Goal: Communication & Community: Answer question/provide support

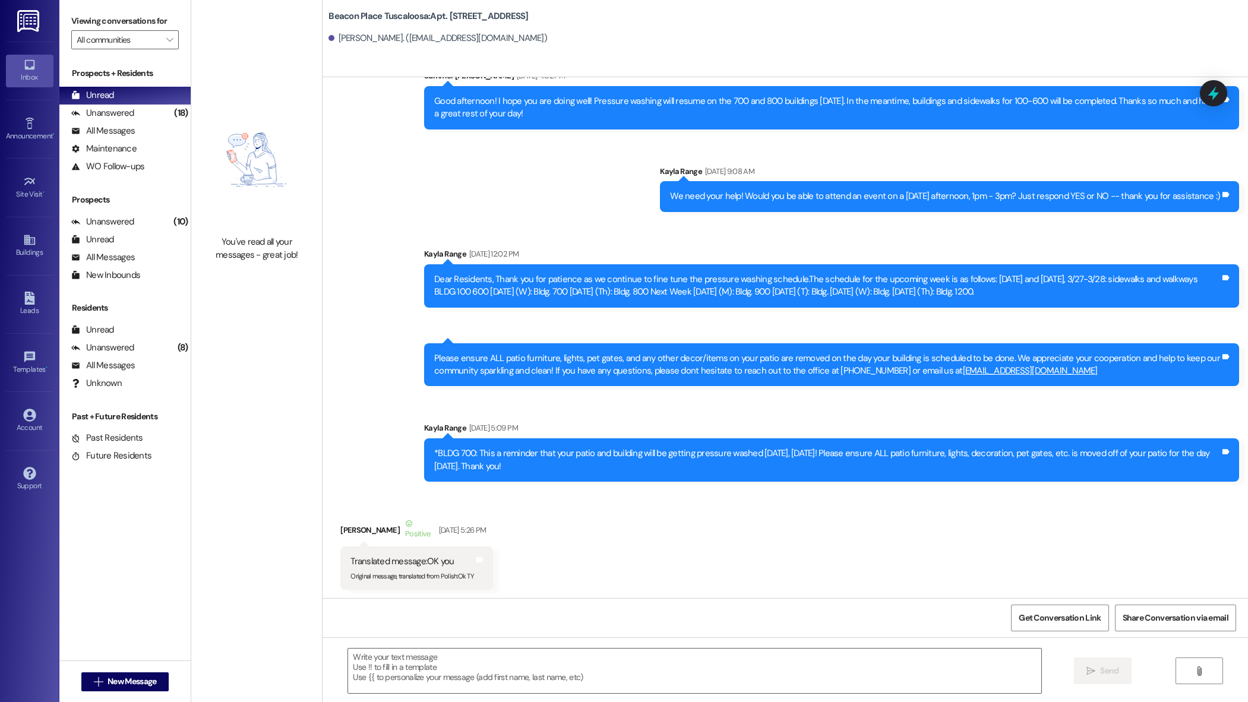
scroll to position [4055, 0]
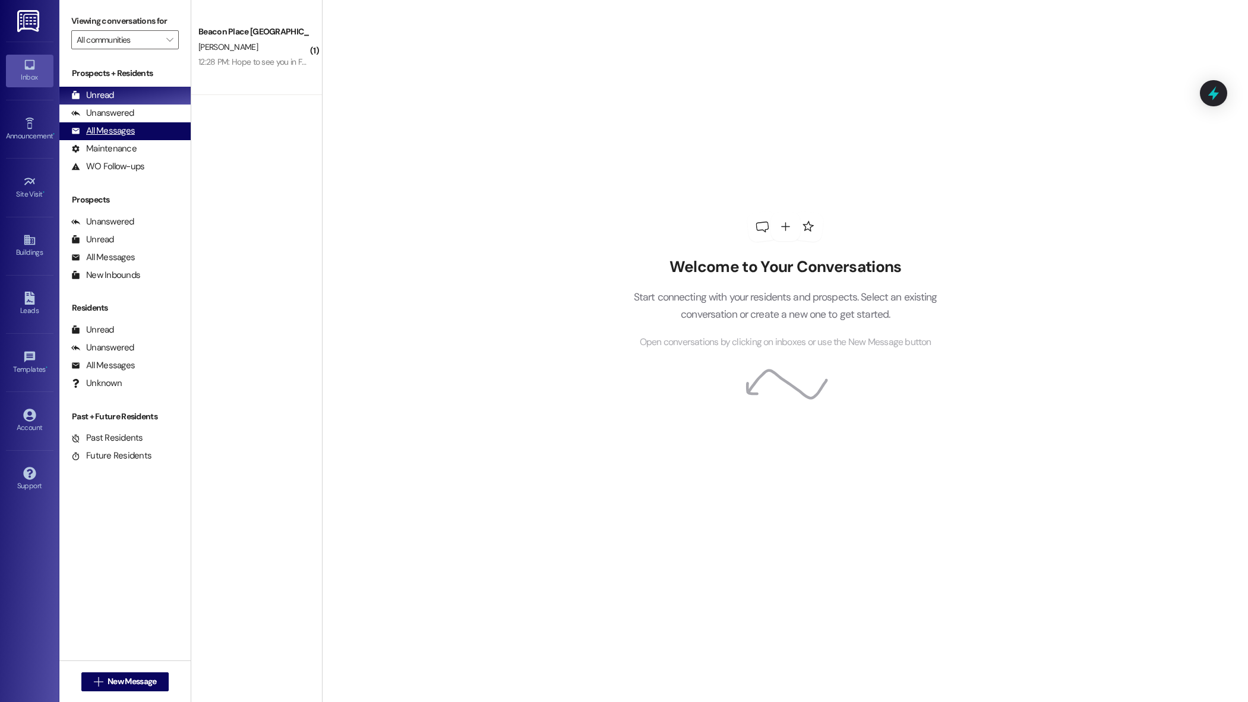
click at [122, 127] on div "All Messages" at bounding box center [103, 131] width 64 height 12
click at [29, 294] on icon at bounding box center [29, 298] width 10 height 13
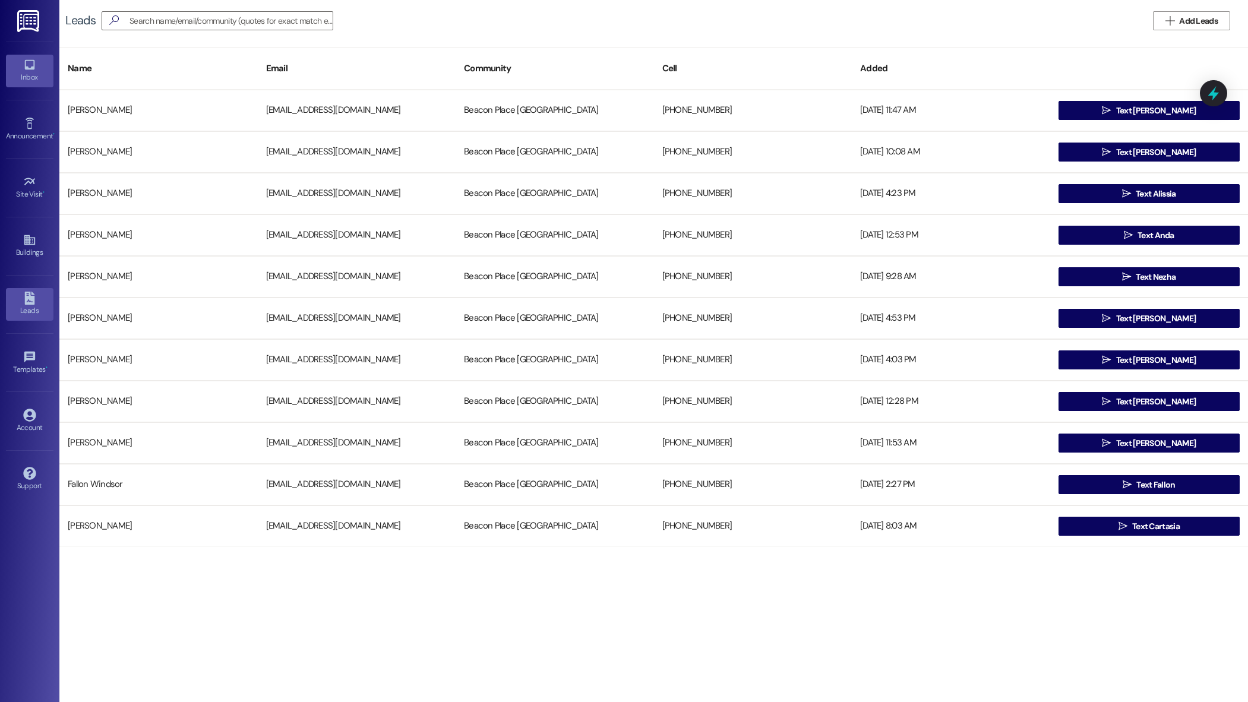
click at [36, 75] on div "Inbox" at bounding box center [29, 77] width 59 height 12
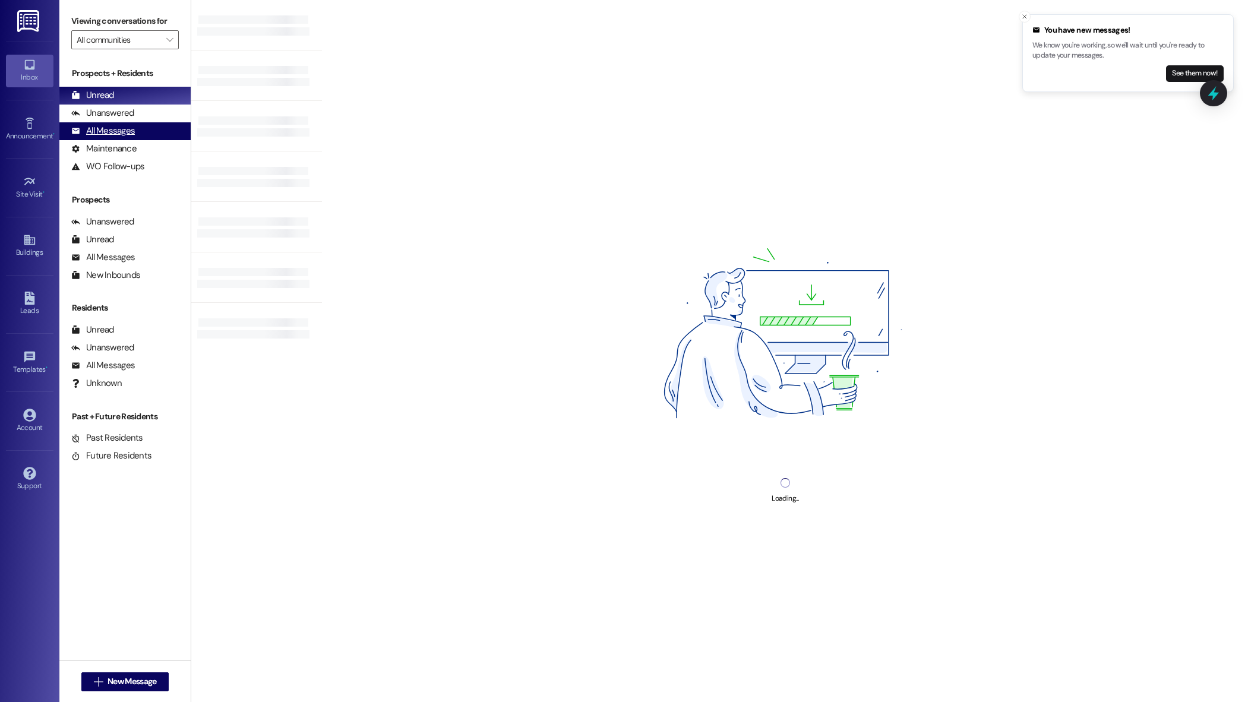
click at [118, 130] on div "All Messages" at bounding box center [103, 131] width 64 height 12
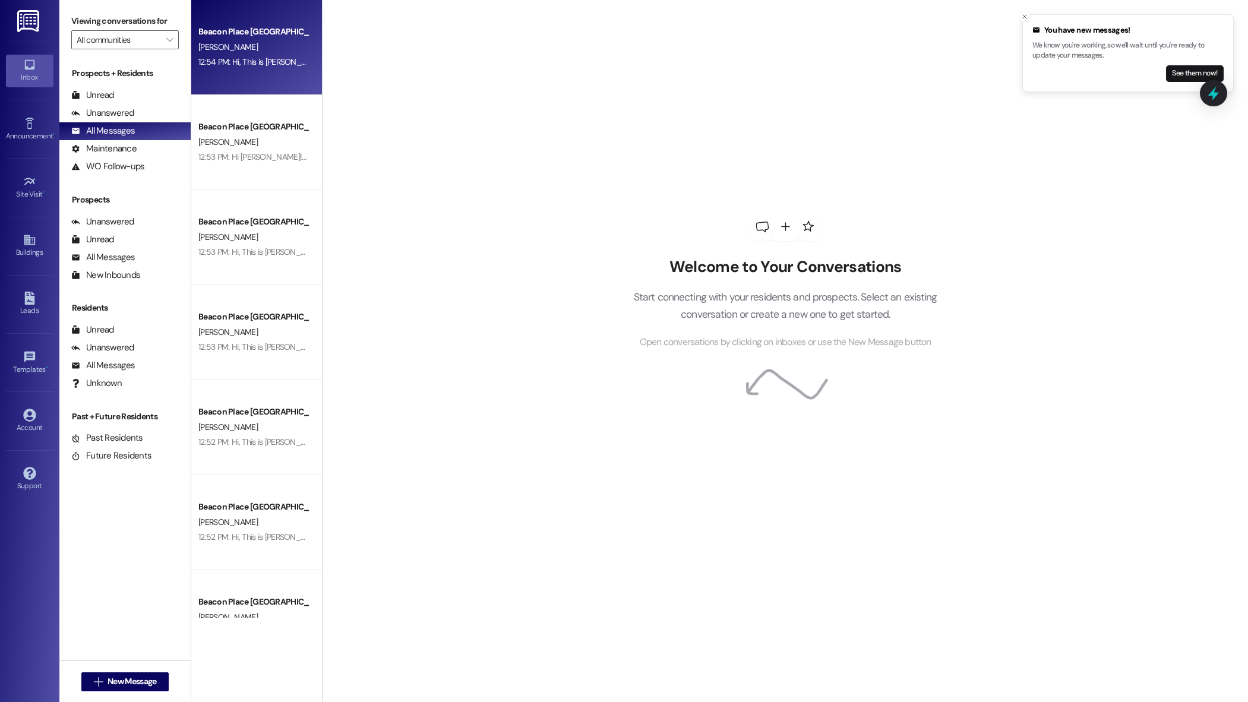
click at [237, 65] on div "12:54 PM: Hi, This is Maggie from Beacon Place Tuscaloosa. I just wanted to fol…" at bounding box center [948, 61] width 1501 height 11
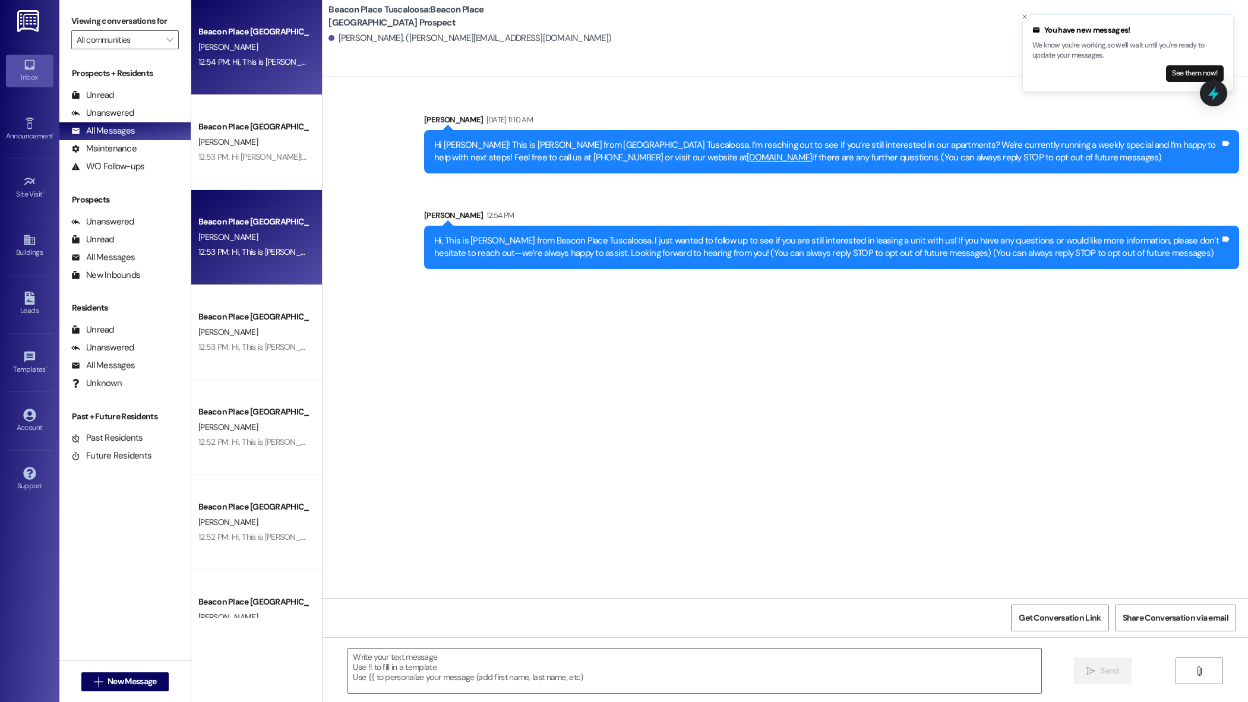
click at [271, 248] on div "12:53 PM: Hi, This is Maggie from Beacon Place Tuscaloosa. I just wanted to fol…" at bounding box center [948, 252] width 1500 height 11
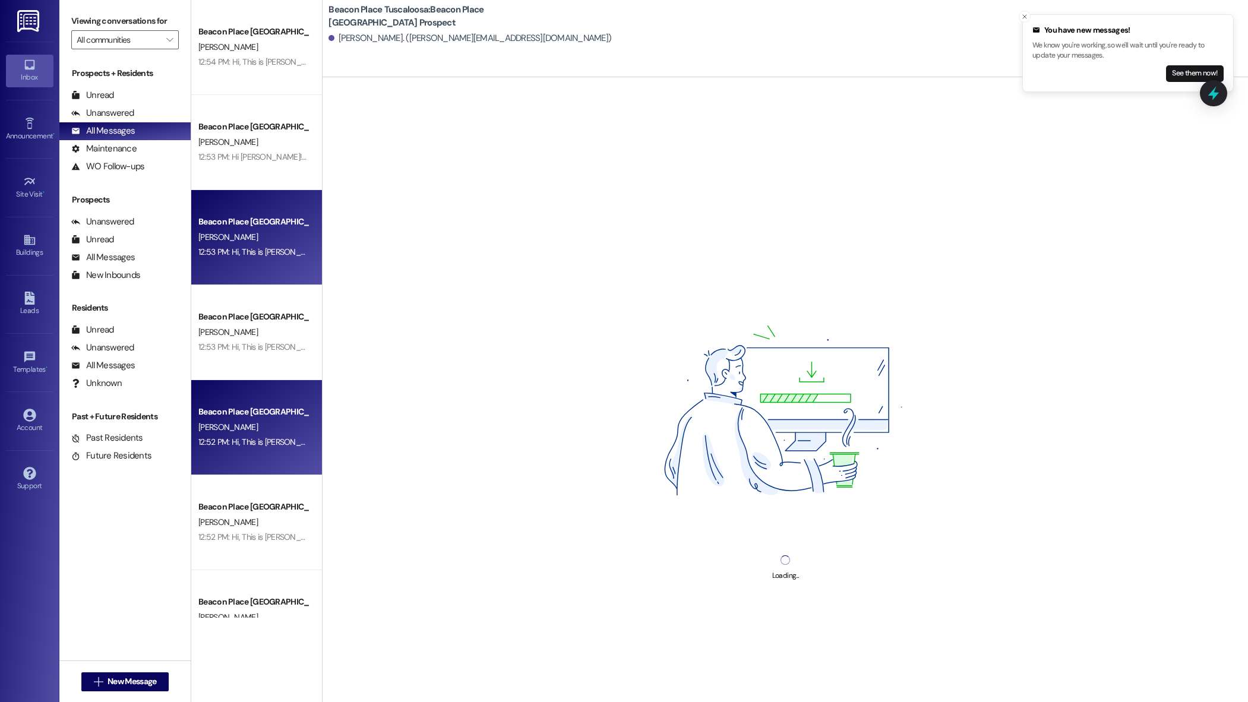
click at [254, 426] on div "L. Simmons" at bounding box center [253, 427] width 112 height 15
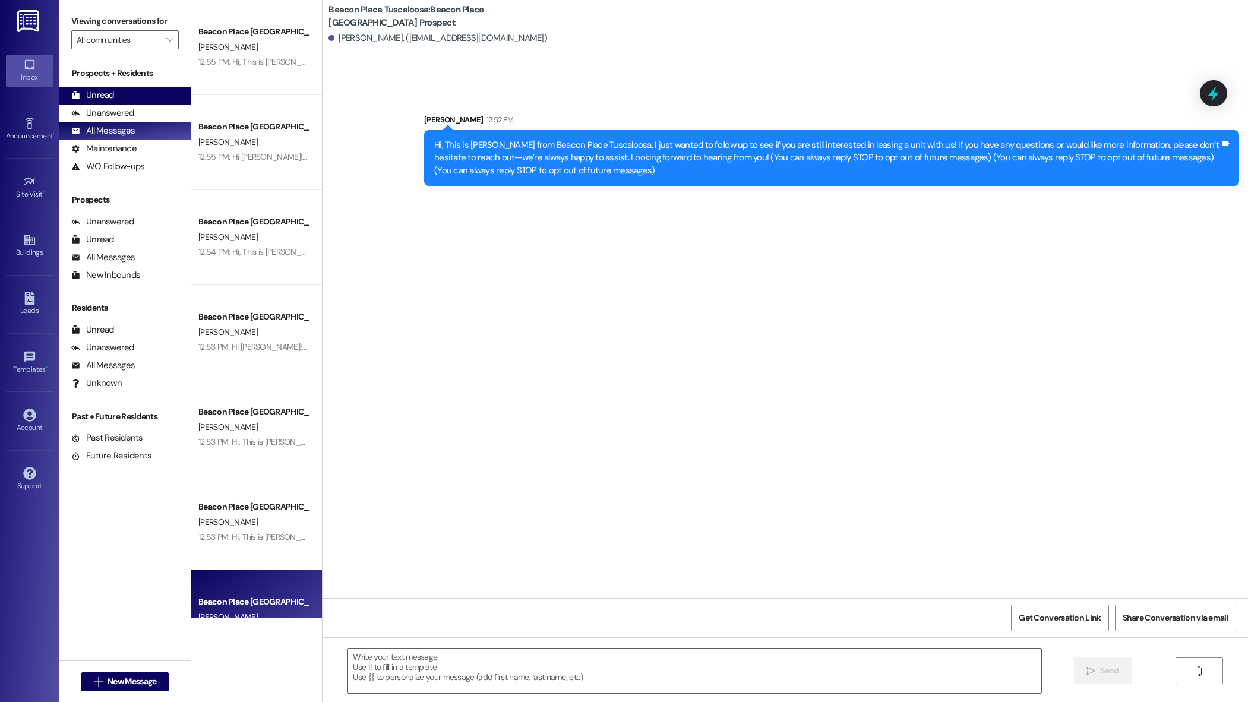
click at [99, 99] on div "Unread" at bounding box center [92, 95] width 43 height 12
